Goal: Book appointment/travel/reservation

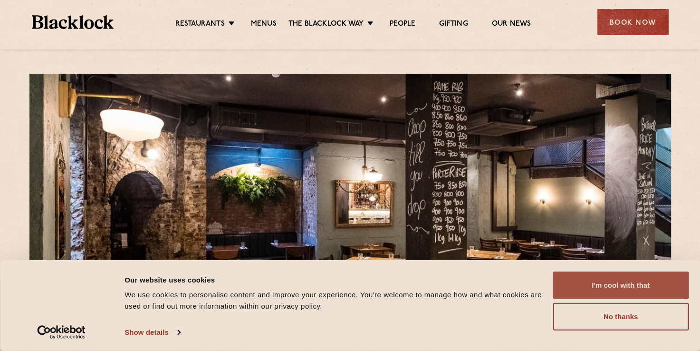
click at [623, 287] on button "I'm cool with that" at bounding box center [620, 285] width 136 height 28
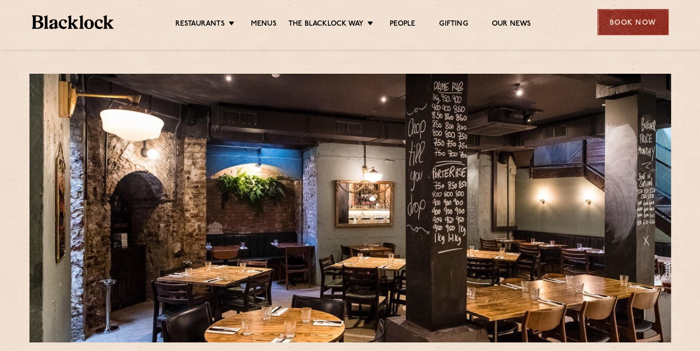
click at [623, 15] on div "Book Now" at bounding box center [632, 22] width 71 height 26
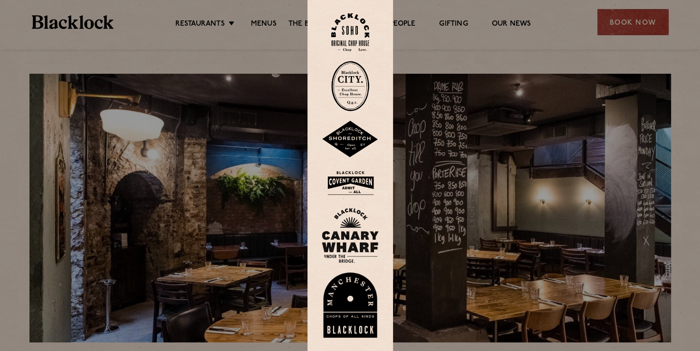
click at [357, 89] on img at bounding box center [350, 86] width 38 height 50
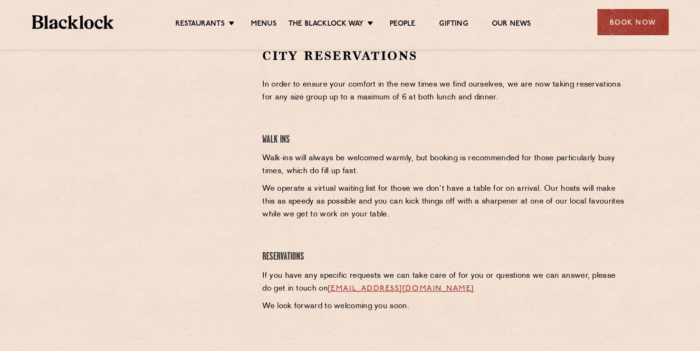
scroll to position [324, 0]
